Goal: Answer question/provide support: Share knowledge or assist other users

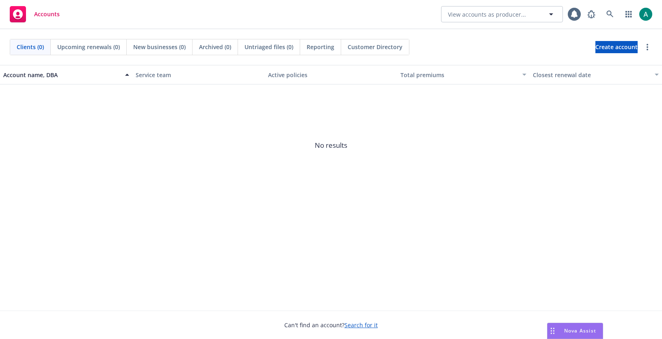
click at [566, 327] on span "Nova Assist" at bounding box center [580, 330] width 32 height 7
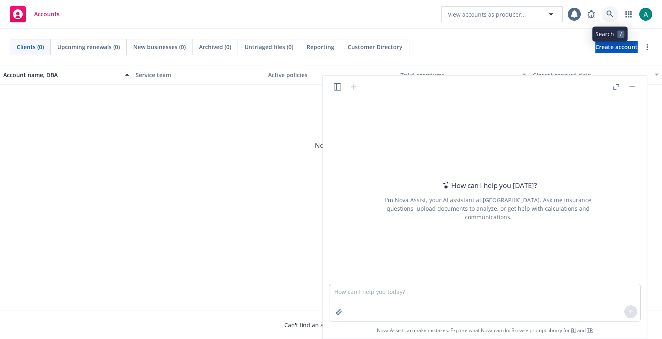
click at [612, 9] on link at bounding box center [610, 14] width 16 height 16
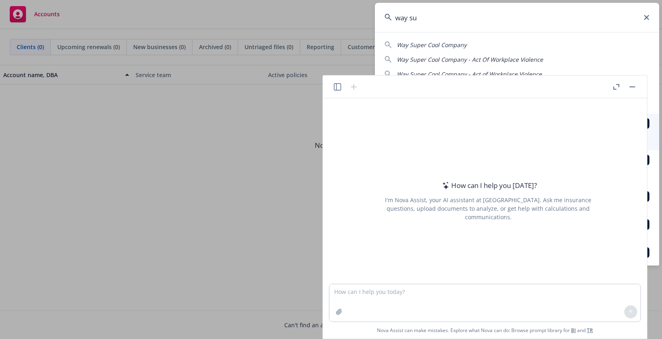
click at [523, 44] on div "Way Super Cool Company" at bounding box center [516, 45] width 265 height 9
type input "Way Super Cool Company"
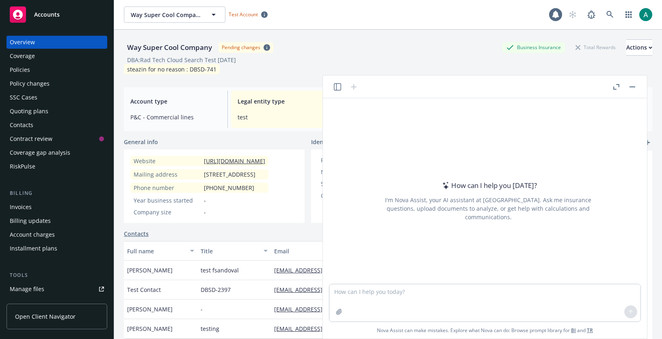
click at [47, 109] on div "Quoting plans" at bounding box center [57, 111] width 94 height 13
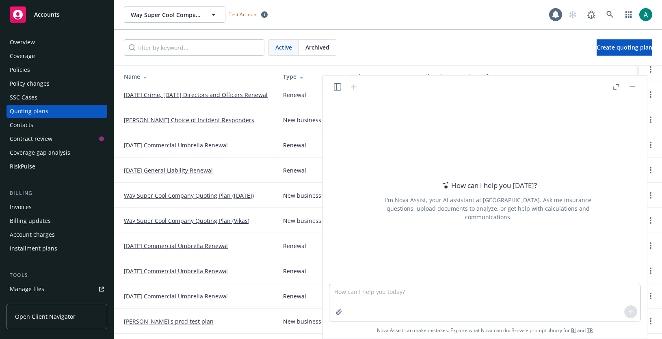
scroll to position [26, 0]
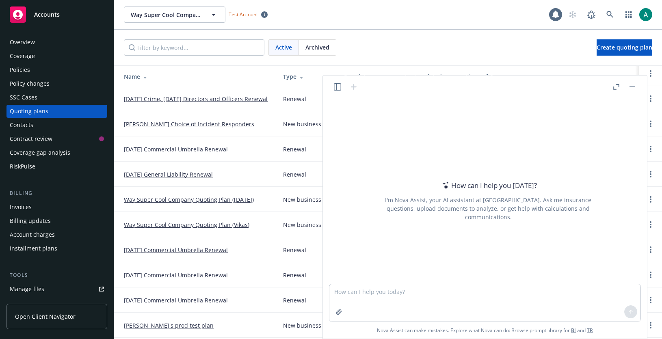
click at [627, 85] on div at bounding box center [624, 87] width 26 height 10
click at [631, 85] on button "button" at bounding box center [632, 87] width 10 height 10
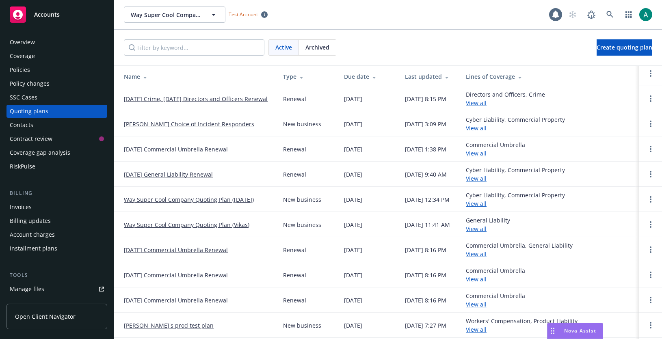
scroll to position [0, 0]
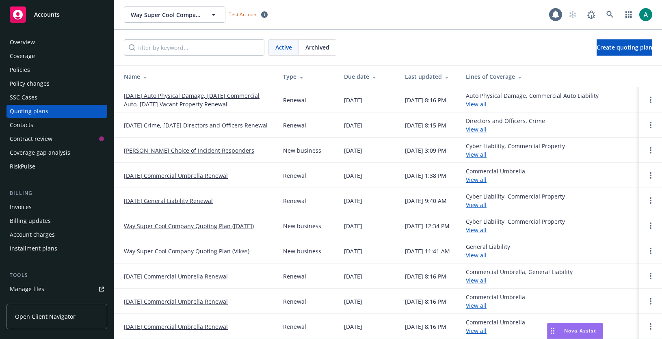
click at [164, 97] on link "[DATE] Auto Physical Damage, [DATE] Commercial Auto, [DATE] Vacant Property Ren…" at bounding box center [197, 99] width 146 height 17
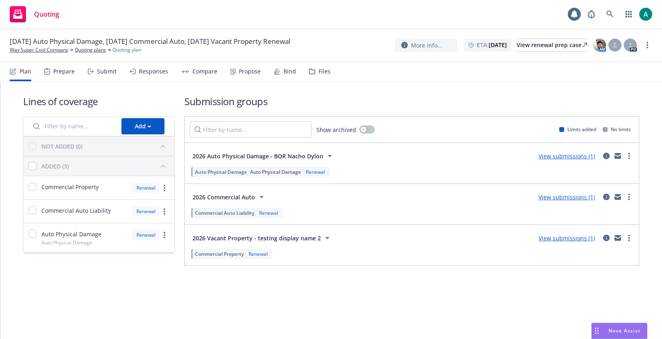
click at [142, 38] on span "[DATE] Auto Physical Damage, [DATE] Commercial Auto, [DATE] Vacant Property Ren…" at bounding box center [150, 42] width 280 height 10
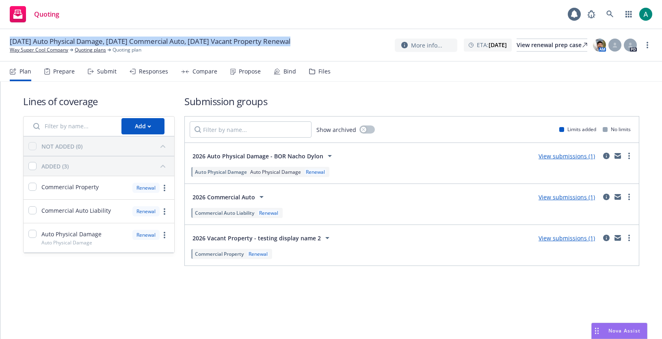
click at [142, 38] on span "[DATE] Auto Physical Damage, [DATE] Commercial Auto, [DATE] Vacant Property Ren…" at bounding box center [150, 42] width 280 height 10
copy span "[DATE] Auto Physical Damage, [DATE] Commercial Auto, [DATE] Vacant Property Ren…"
click at [605, 323] on div "Nova Assist" at bounding box center [618, 330] width 55 height 15
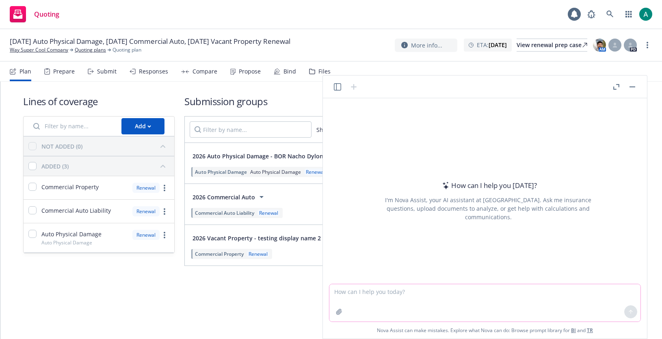
click at [533, 297] on textarea at bounding box center [484, 302] width 311 height 37
click at [457, 289] on textarea "summarize the current status of the" at bounding box center [484, 302] width 311 height 37
type textarea "summarize the current status of the auto physical damage quoting plan"
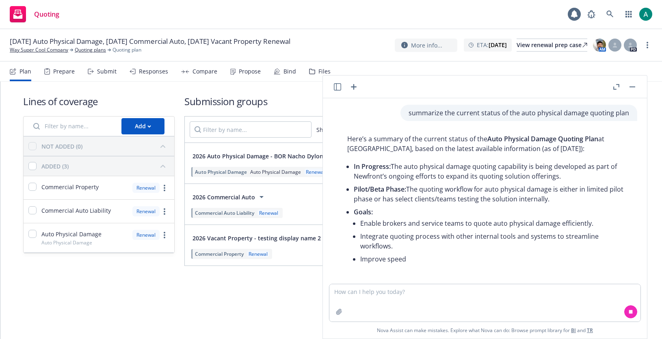
click at [523, 139] on span "Auto Physical Damage Quoting Plan" at bounding box center [542, 138] width 111 height 9
click at [505, 130] on div "summarize the current status of the auto physical damage quoting plan Here’s a …" at bounding box center [484, 191] width 317 height 186
click at [389, 13] on div "Quoting 1" at bounding box center [331, 14] width 662 height 29
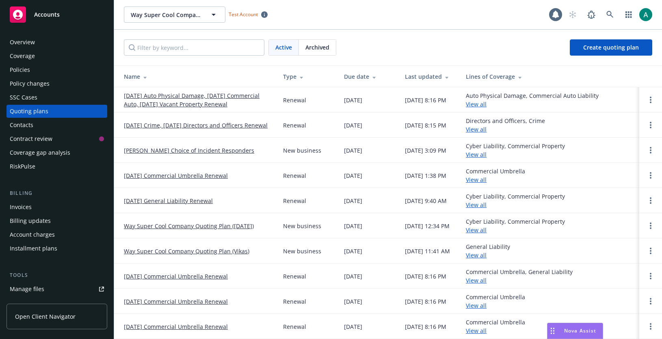
click at [566, 331] on span "Nova Assist" at bounding box center [580, 330] width 32 height 7
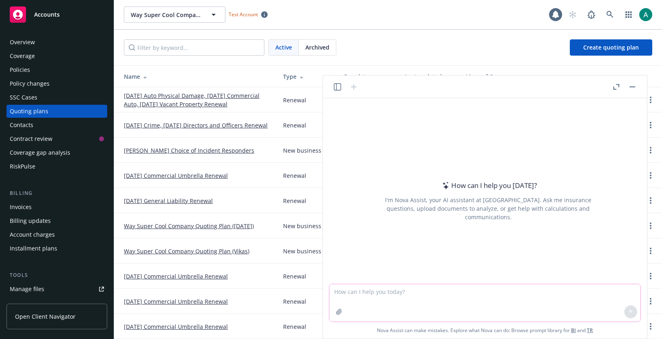
click at [427, 299] on textarea at bounding box center [484, 302] width 311 height 37
type textarea "summarize the auto physical damage quoting plan on this account"
click at [636, 89] on div at bounding box center [624, 87] width 26 height 10
click at [634, 88] on button "button" at bounding box center [632, 87] width 10 height 10
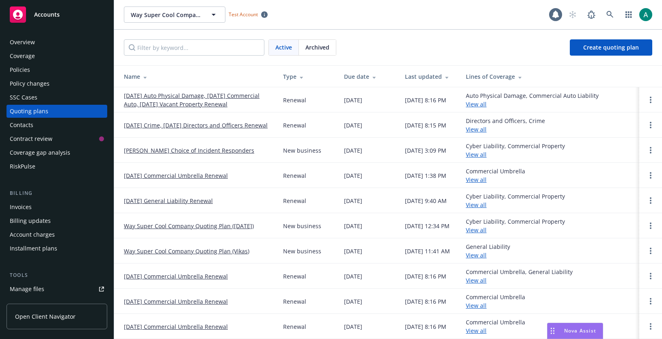
click at [572, 334] on div "Nova Assist" at bounding box center [574, 330] width 55 height 15
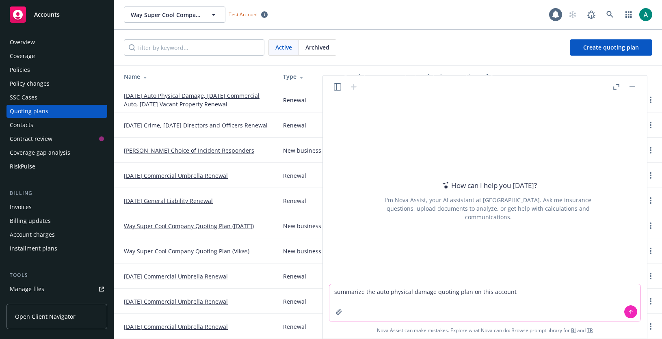
click at [531, 293] on textarea "summarize the auto physical damage quoting plan on this account" at bounding box center [484, 302] width 311 height 37
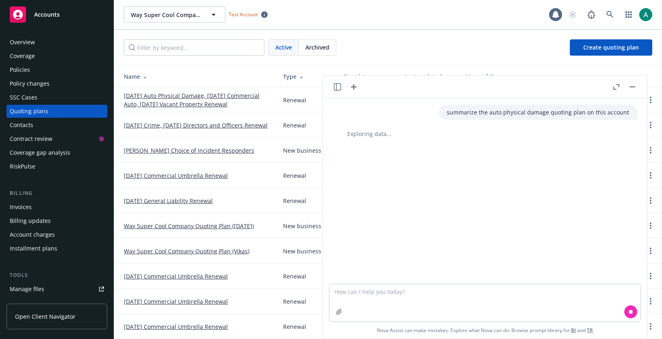
click at [445, 157] on div "summarize the auto physical damage quoting plan on this account Exploring data.…" at bounding box center [484, 191] width 317 height 186
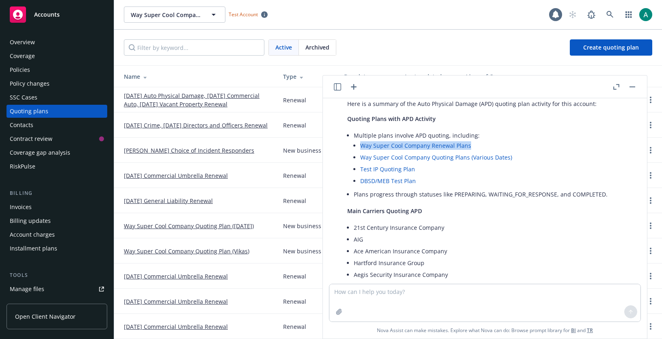
scroll to position [32, 0]
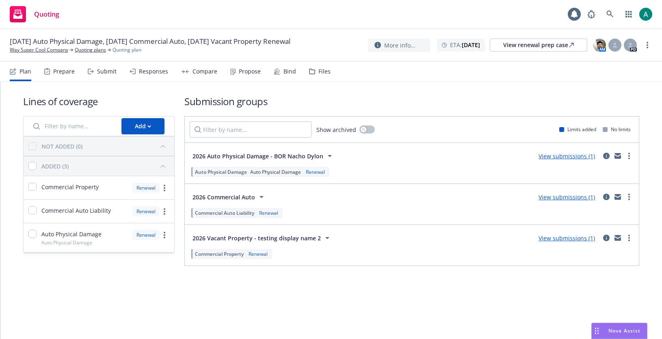
click at [168, 40] on span "[DATE] Auto Physical Damage, [DATE] Commercial Auto, [DATE] Vacant Property Ren…" at bounding box center [150, 42] width 280 height 10
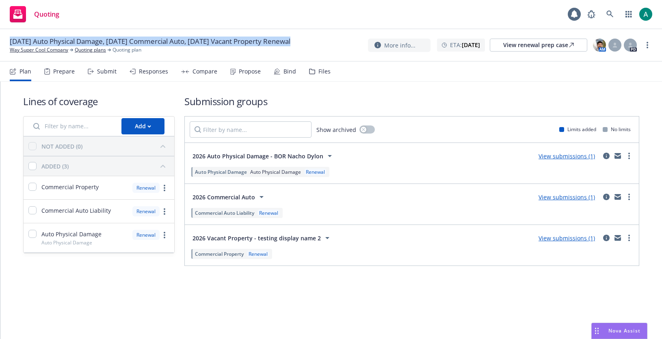
click at [168, 40] on span "[DATE] Auto Physical Damage, [DATE] Commercial Auto, [DATE] Vacant Property Ren…" at bounding box center [150, 42] width 280 height 10
copy span "[DATE] Auto Physical Damage, [DATE] Commercial Auto, [DATE] Vacant Property Ren…"
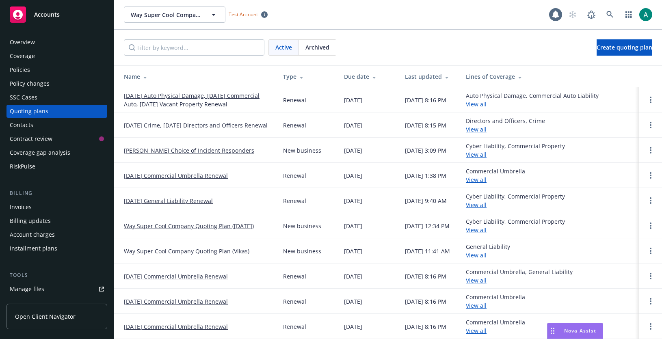
click at [567, 327] on span "Nova Assist" at bounding box center [580, 330] width 32 height 7
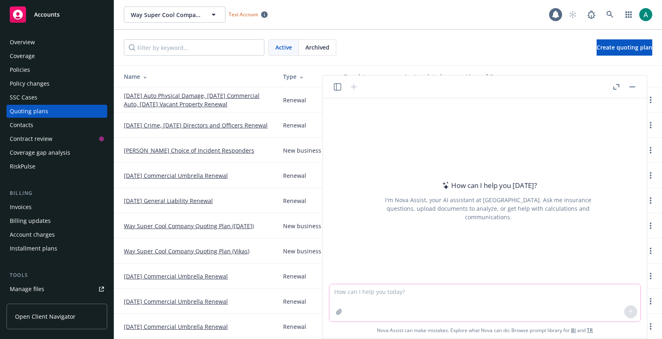
click at [496, 291] on textarea at bounding box center [484, 302] width 311 height 37
paste textarea "[DATE] Auto Physical Damage, [DATE] Commercial Auto, [DATE] Vacant Property Ren…"
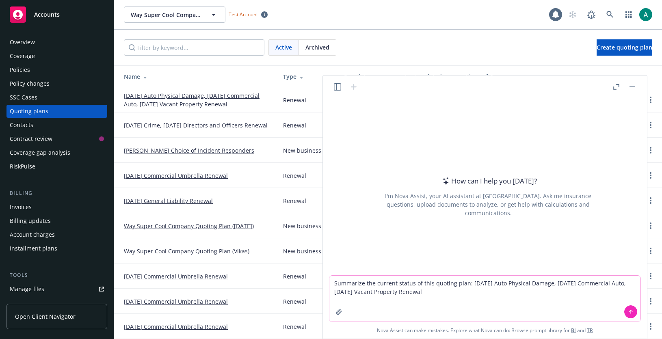
type textarea "Summarize the current status of this quoting plan: 01/01/26 Auto Physical Damag…"
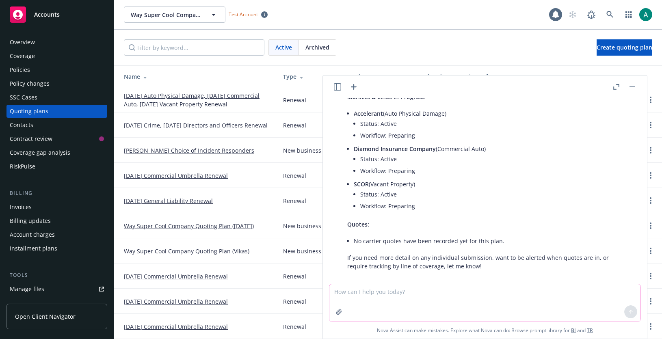
scroll to position [135, 0]
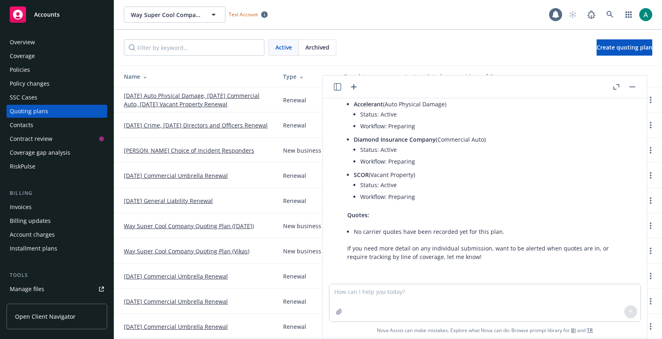
click at [407, 246] on p "If you need more detail on any individual submission, want to be alerted when q…" at bounding box center [488, 252] width 282 height 17
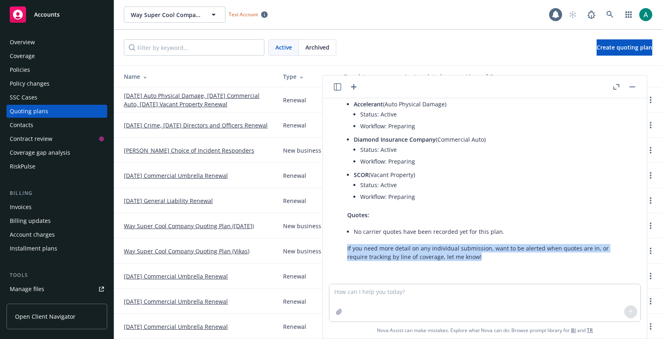
click at [408, 271] on div "Summarize the current status of this quoting plan: 01/01/26 Auto Physical Damag…" at bounding box center [484, 191] width 317 height 186
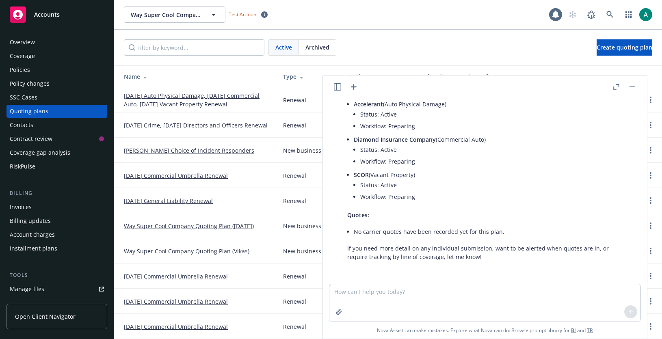
click at [408, 271] on div "Summarize the current status of this quoting plan: 01/01/26 Auto Physical Damag…" at bounding box center [484, 191] width 317 height 186
click at [404, 303] on textarea at bounding box center [484, 302] width 311 height 37
type textarea "What carriers are we reaching out to?"
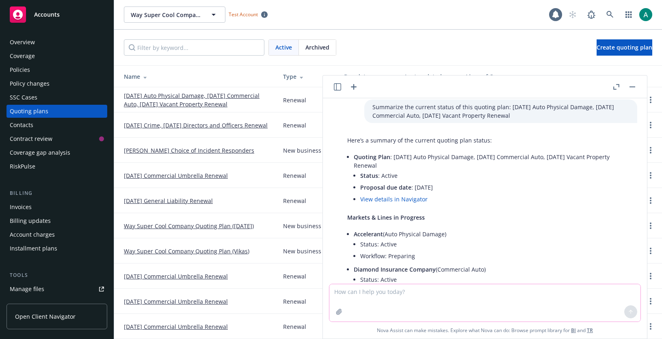
scroll to position [0, 0]
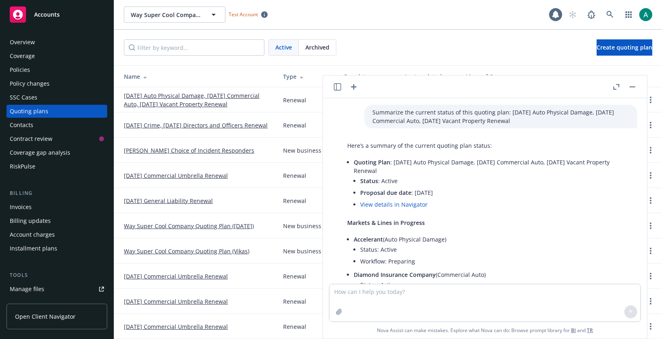
click at [394, 204] on link "View details in Navigator" at bounding box center [393, 205] width 67 height 8
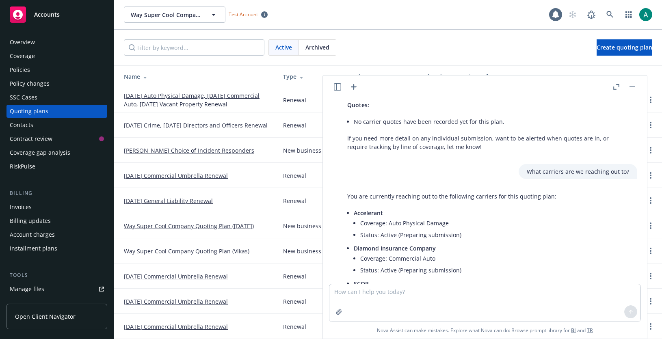
scroll to position [241, 0]
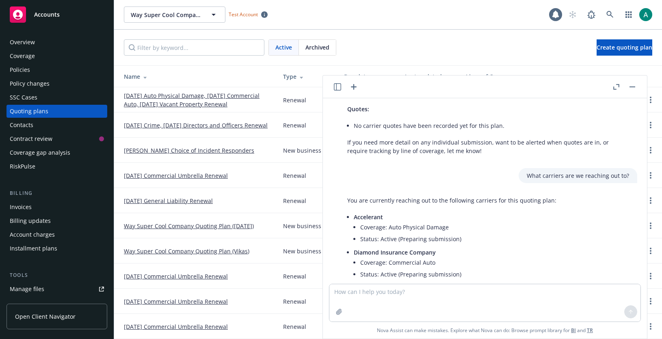
click at [452, 137] on div "Here’s a summary of the current quoting plan status: Quoting Plan : 01/01/26 Au…" at bounding box center [488, 27] width 298 height 261
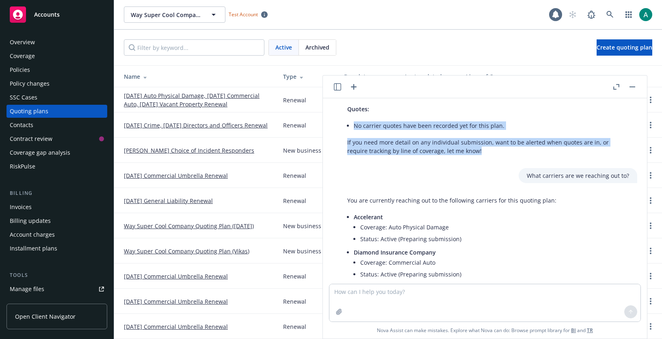
drag, startPoint x: 462, startPoint y: 149, endPoint x: 420, endPoint y: 110, distance: 57.4
click at [420, 110] on div "Here’s a summary of the current quoting plan status: Quoting Plan : 01/01/26 Au…" at bounding box center [488, 27] width 298 height 261
click at [438, 125] on li "No carrier quotes have been recorded yet for this plan." at bounding box center [491, 126] width 275 height 12
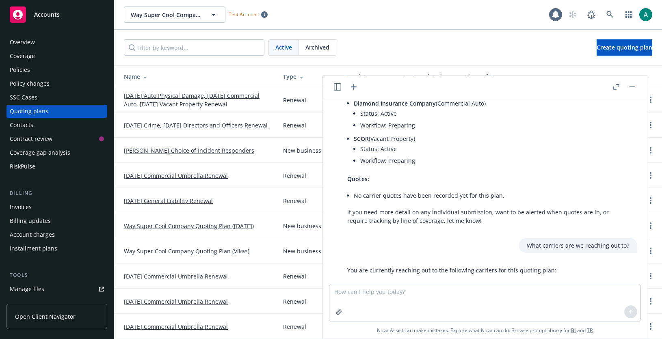
scroll to position [321, 0]
